Goal: Navigation & Orientation: Find specific page/section

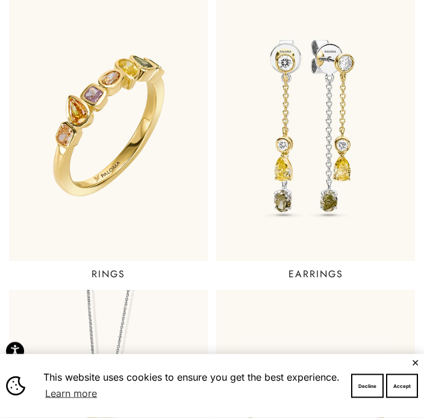
scroll to position [315, 0]
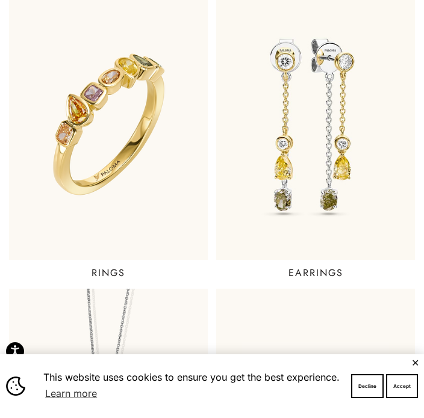
click at [317, 263] on link "EARRINGS" at bounding box center [315, 135] width 207 height 299
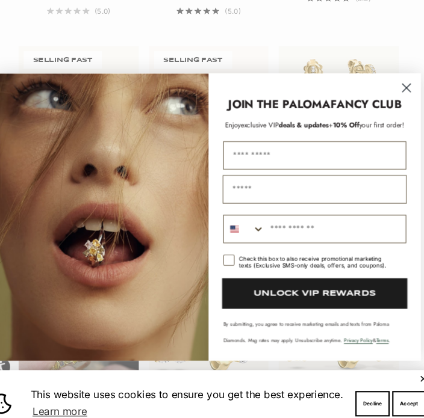
scroll to position [744, 0]
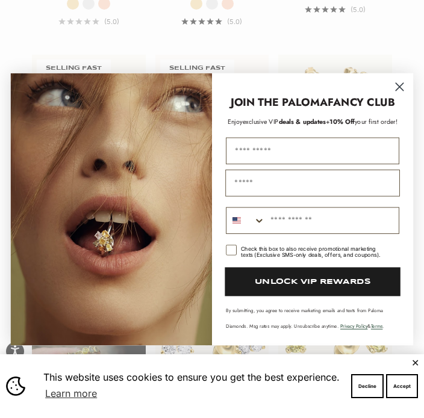
click at [400, 96] on circle "Close dialog" at bounding box center [400, 87] width 18 height 18
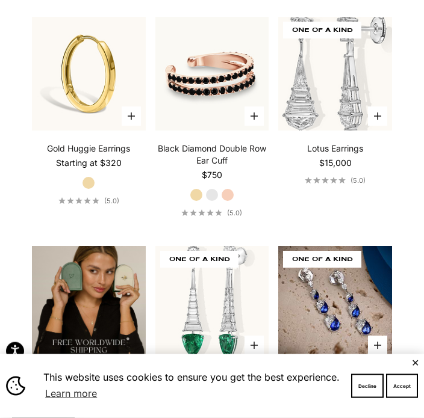
scroll to position [2158, 0]
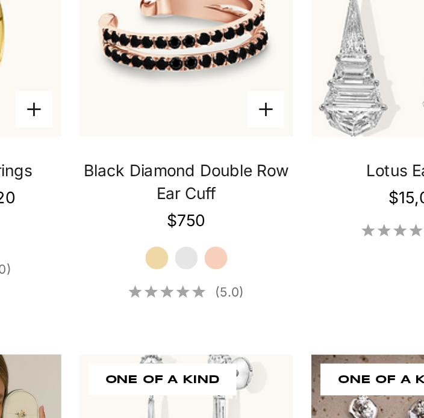
click at [205, 188] on label "White Gold" at bounding box center [211, 194] width 13 height 13
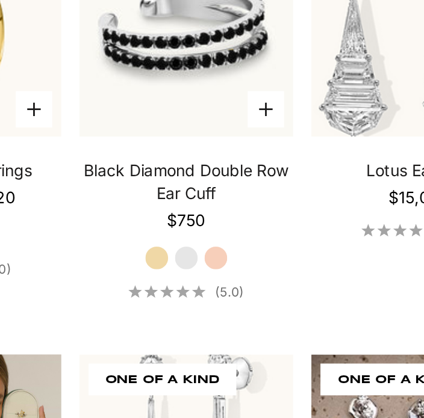
click at [221, 188] on label "Rose Gold" at bounding box center [227, 194] width 13 height 13
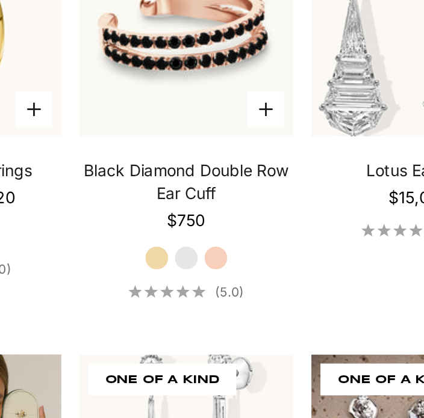
click at [190, 188] on label "Yellow Gold" at bounding box center [196, 194] width 13 height 13
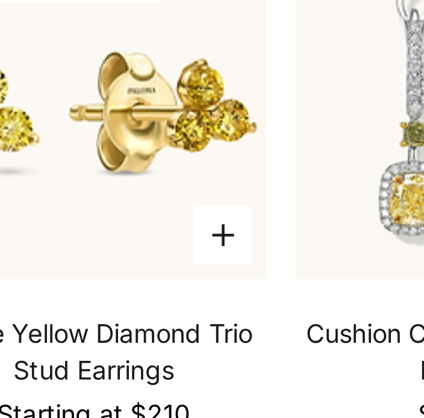
scroll to position [1682, 0]
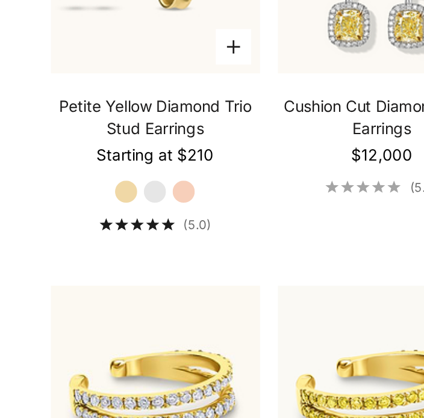
click at [82, 205] on label "White Gold" at bounding box center [88, 211] width 13 height 13
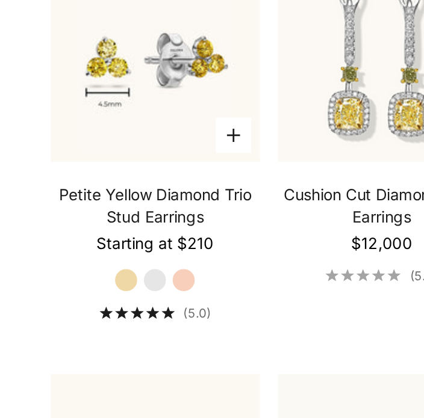
click at [103, 205] on label "Rose Gold" at bounding box center [104, 211] width 13 height 13
click at [87, 205] on label "White Gold" at bounding box center [88, 211] width 13 height 13
click at [68, 205] on label "Yellow Gold" at bounding box center [72, 211] width 13 height 13
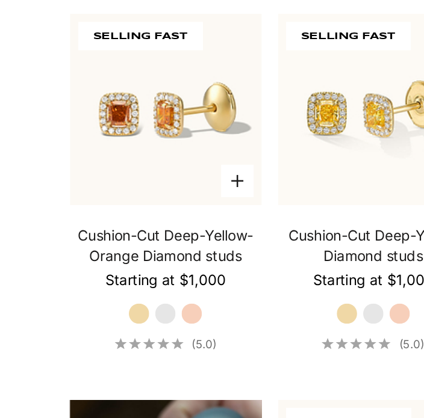
scroll to position [703, 0]
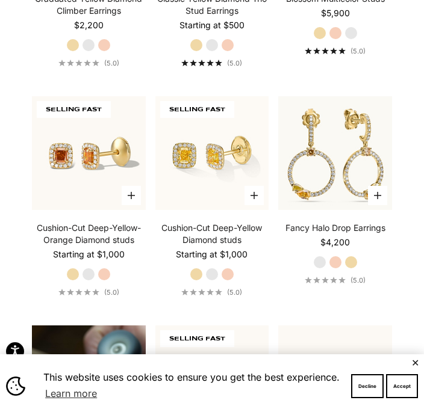
click at [218, 281] on label "White Gold" at bounding box center [211, 274] width 13 height 13
click at [232, 279] on label "Rose Gold" at bounding box center [227, 274] width 13 height 13
click at [194, 279] on label "Yellow Gold" at bounding box center [196, 274] width 13 height 13
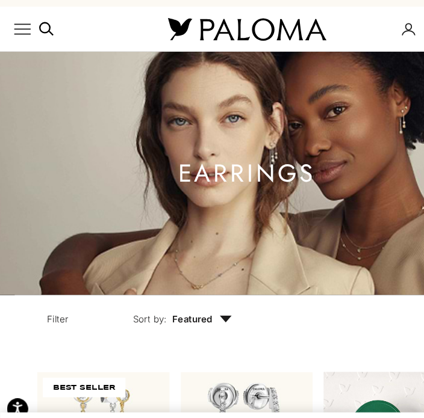
scroll to position [0, 0]
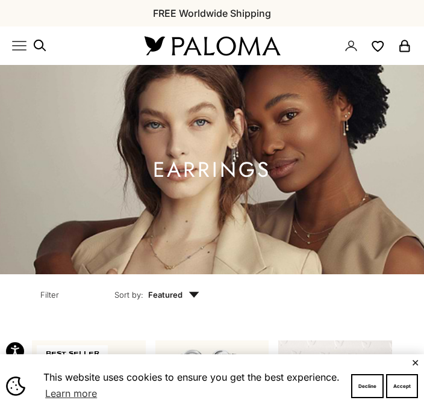
click at [23, 46] on icon "Primary navigation" at bounding box center [19, 46] width 14 height 14
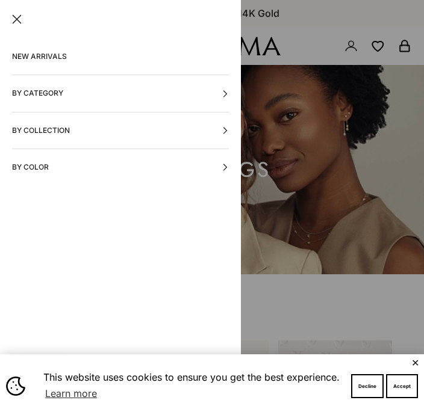
click at [28, 55] on link "NEW ARRIVALS" at bounding box center [120, 57] width 217 height 36
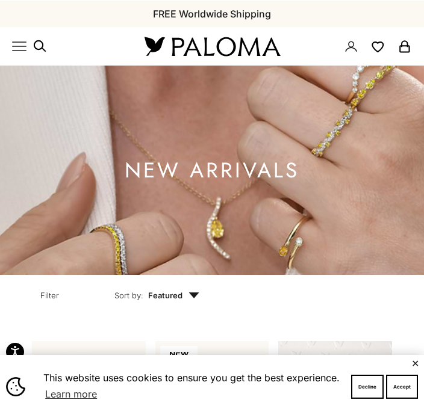
click at [19, 46] on icon "Primary navigation" at bounding box center [19, 46] width 14 height 14
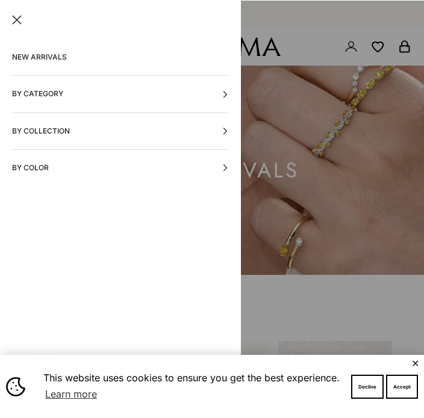
click at [15, 129] on button "By Collection" at bounding box center [120, 131] width 217 height 36
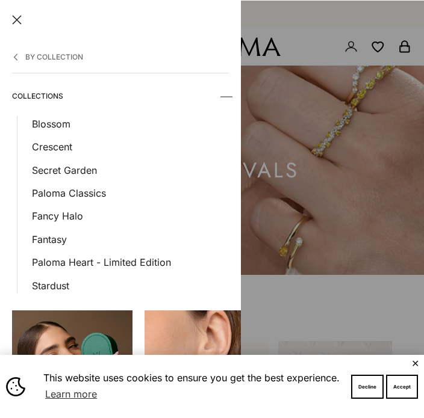
click at [35, 121] on link "Blossom" at bounding box center [130, 124] width 197 height 16
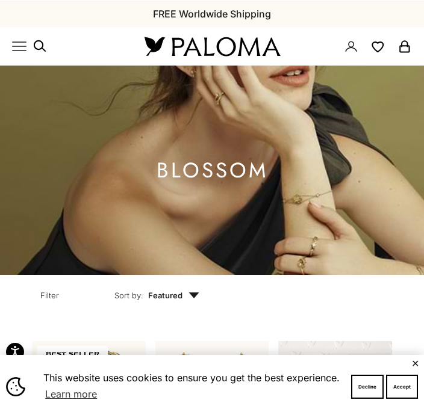
click at [20, 52] on icon "Primary navigation" at bounding box center [19, 46] width 14 height 14
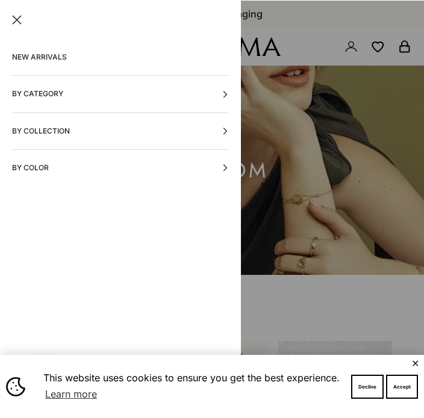
click at [24, 95] on button "By Category" at bounding box center [120, 93] width 217 height 36
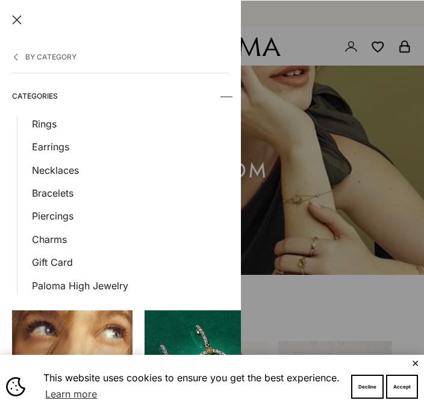
click at [37, 165] on link "Necklaces" at bounding box center [130, 170] width 197 height 16
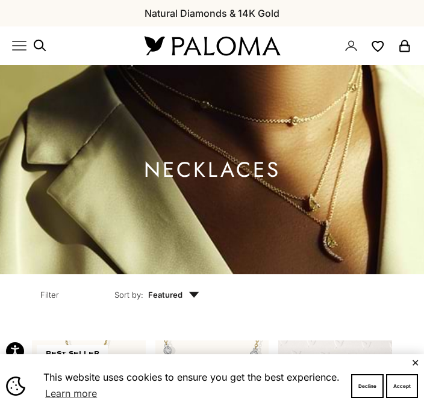
click at [27, 37] on x-header "Paloma Diamonds Open navigation menu Open search NEW ARRIVALS By Category Categ…" at bounding box center [212, 45] width 424 height 39
click at [34, 48] on icon "Primary navigation" at bounding box center [40, 46] width 14 height 14
click at [37, 36] on x-header "Paloma Diamonds Open navigation menu Open search NEW ARRIVALS By Category Categ…" at bounding box center [212, 45] width 424 height 39
click at [26, 46] on icon "Primary navigation" at bounding box center [19, 46] width 14 height 14
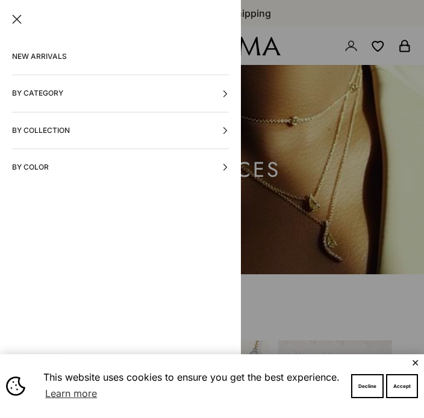
click at [19, 129] on button "By Collection" at bounding box center [120, 131] width 217 height 36
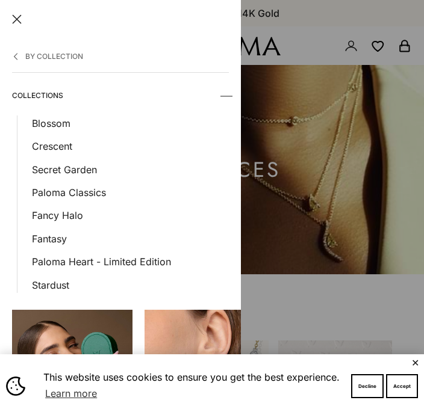
click at [35, 148] on link "Crescent" at bounding box center [130, 146] width 197 height 16
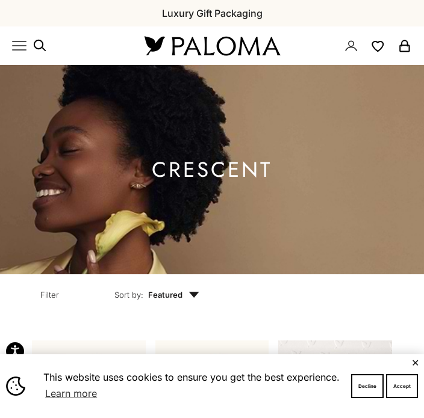
click at [17, 44] on icon "Primary navigation" at bounding box center [19, 46] width 14 height 14
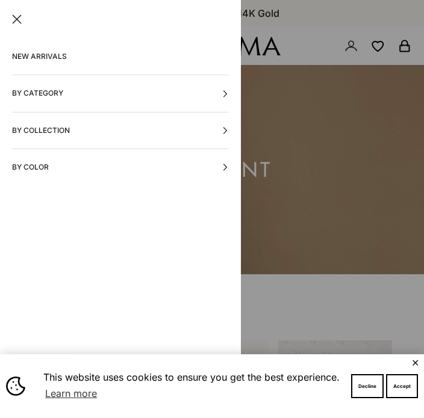
click at [20, 125] on button "By Collection" at bounding box center [120, 131] width 217 height 36
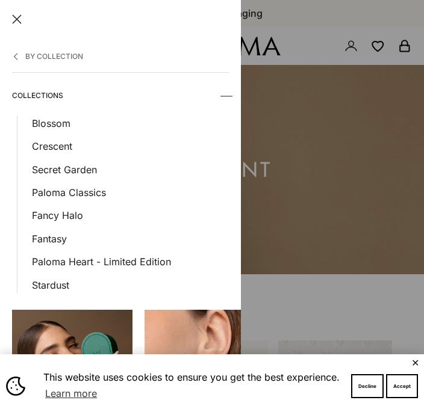
click at [45, 166] on link "Secret Garden" at bounding box center [130, 170] width 197 height 16
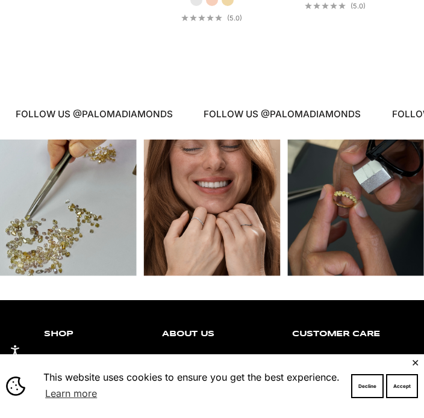
scroll to position [1302, 0]
